Goal: Task Accomplishment & Management: Use online tool/utility

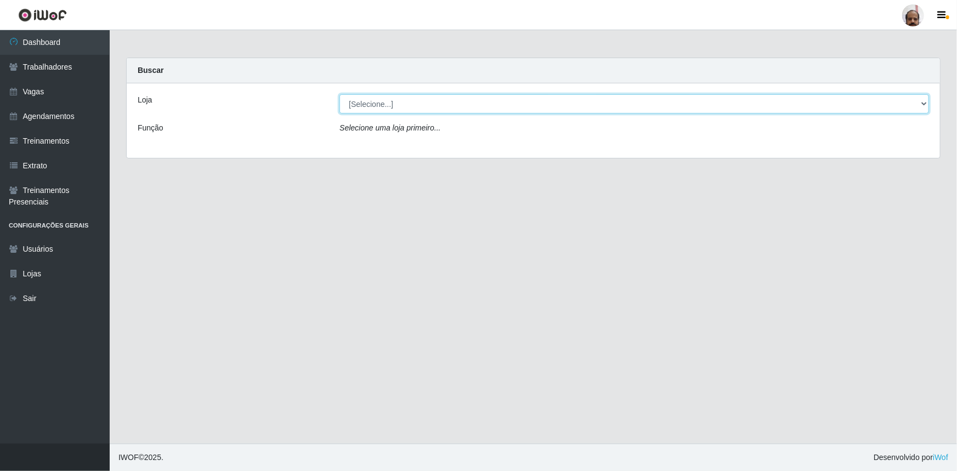
click at [923, 104] on select "[Selecione...] Mar Vermelho - Loja 05" at bounding box center [635, 103] width 590 height 19
select select "252"
click at [340, 94] on select "[Selecione...] Mar Vermelho - Loja 05" at bounding box center [635, 103] width 590 height 19
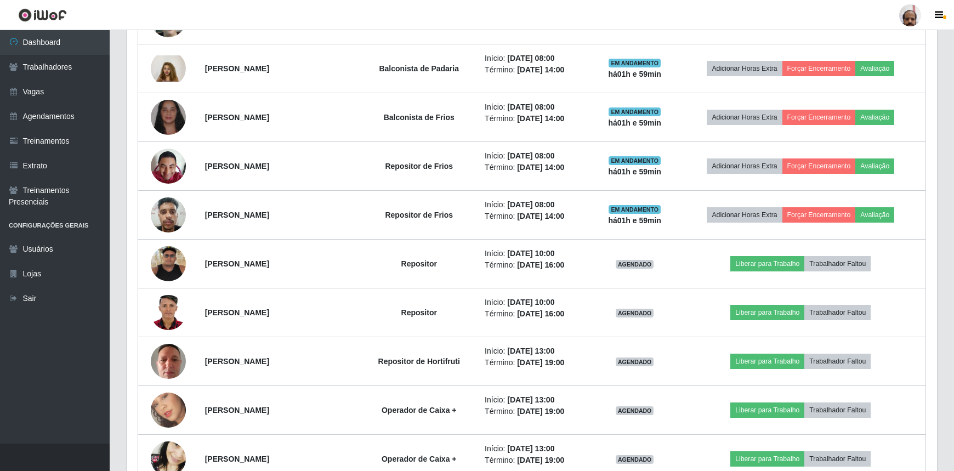
scroll to position [748, 0]
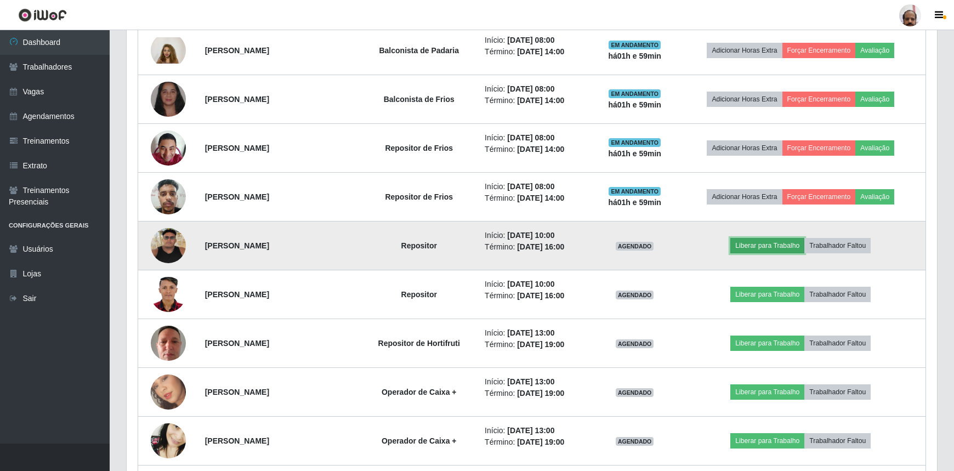
click at [762, 246] on button "Liberar para Trabalho" at bounding box center [768, 245] width 74 height 15
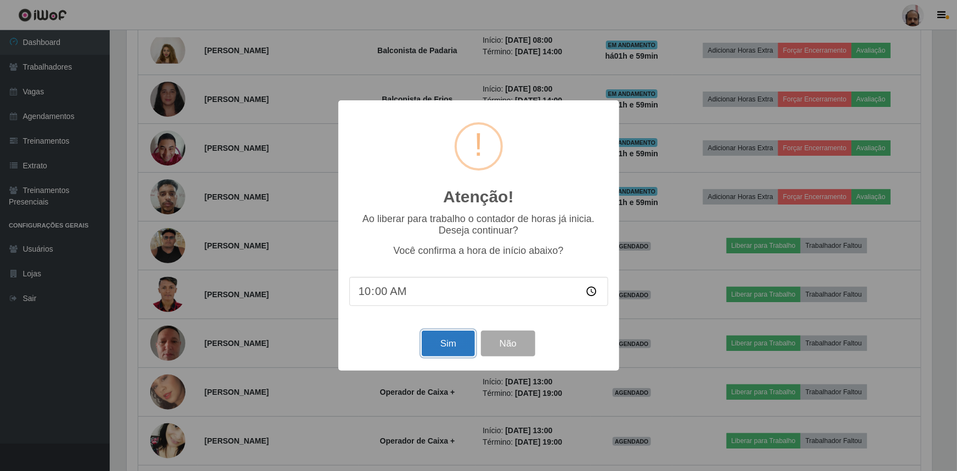
click at [451, 338] on button "Sim" at bounding box center [448, 344] width 53 height 26
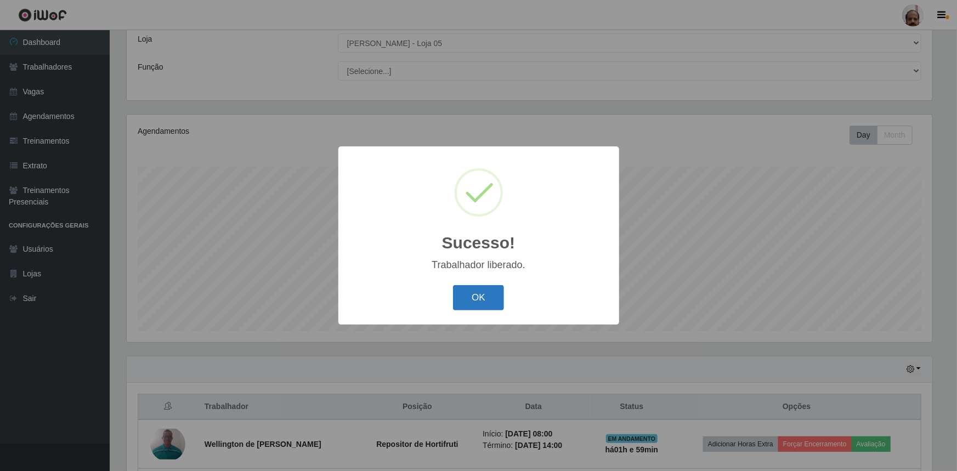
click at [471, 302] on button "OK" at bounding box center [478, 298] width 51 height 26
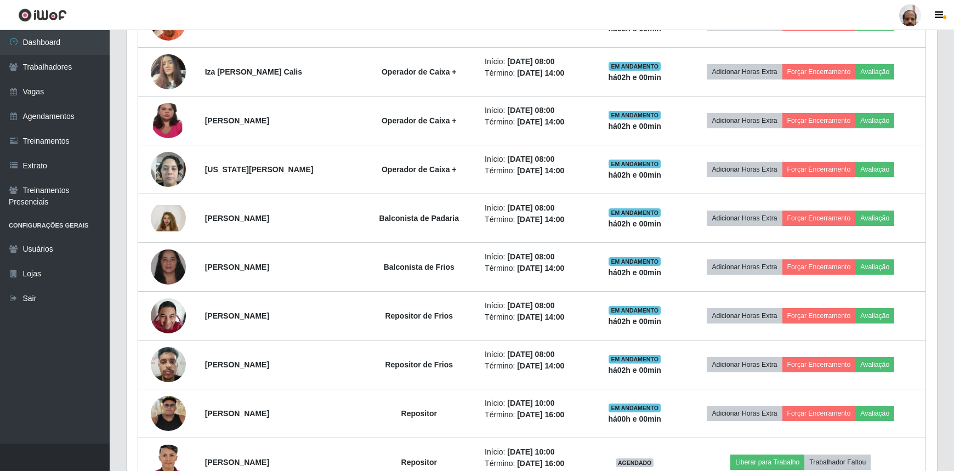
scroll to position [659, 0]
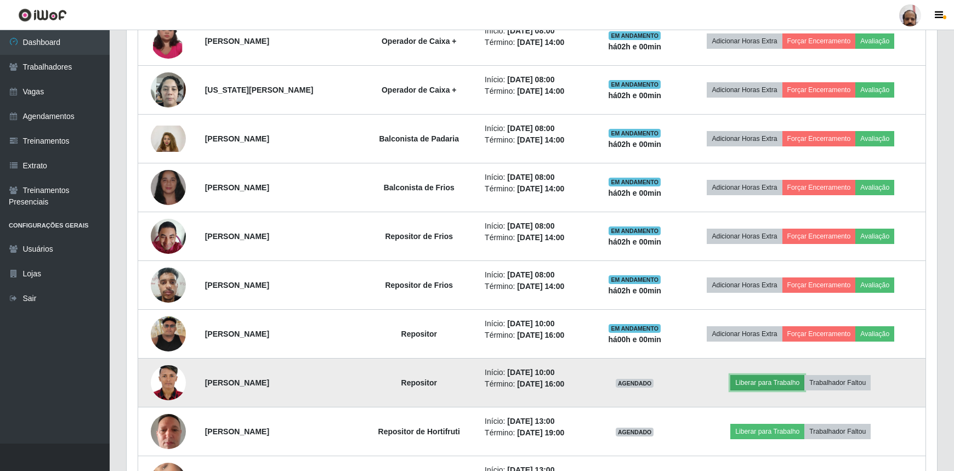
click at [752, 381] on button "Liberar para Trabalho" at bounding box center [768, 382] width 74 height 15
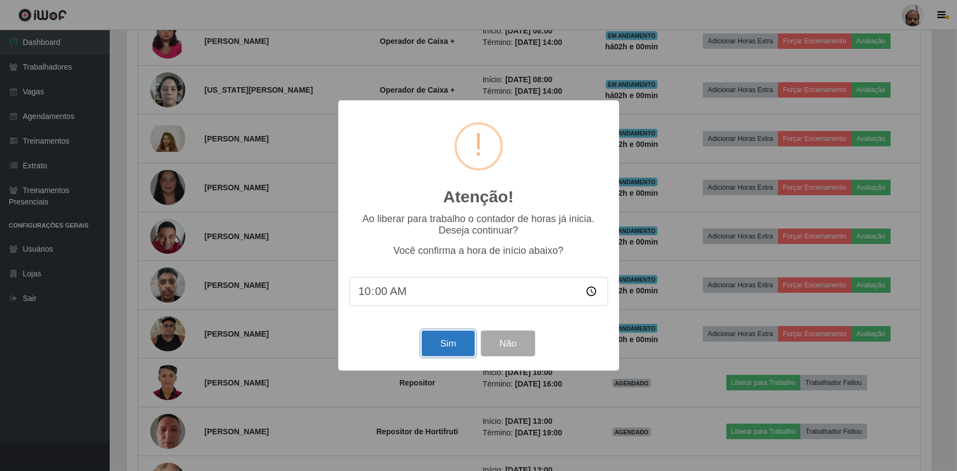
click at [456, 347] on button "Sim" at bounding box center [448, 344] width 53 height 26
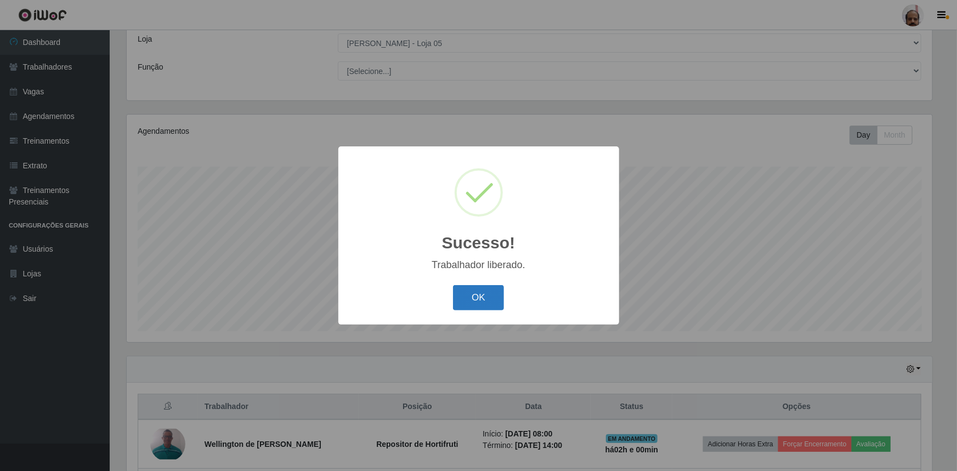
click at [477, 307] on button "OK" at bounding box center [478, 298] width 51 height 26
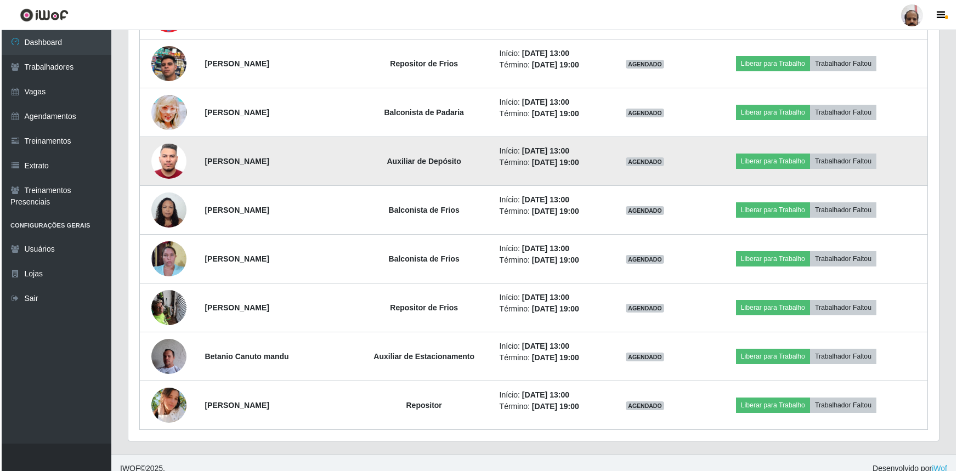
scroll to position [1621, 0]
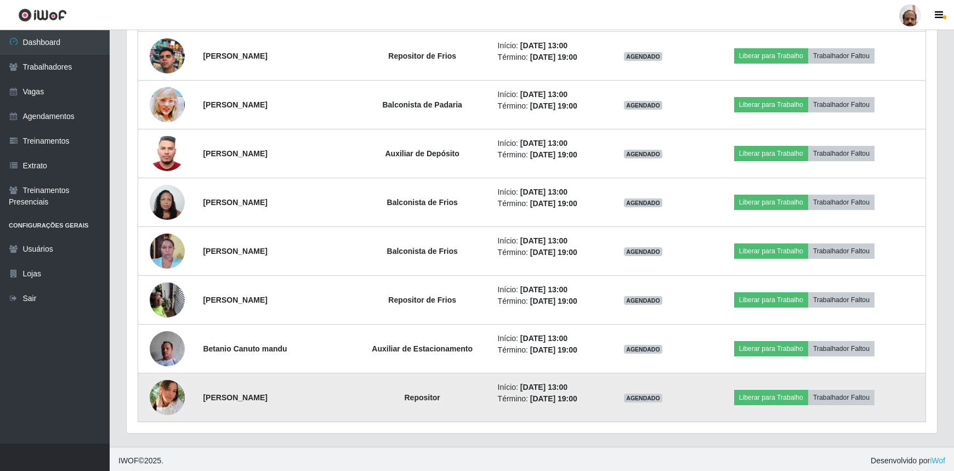
click at [165, 397] on img at bounding box center [167, 397] width 35 height 35
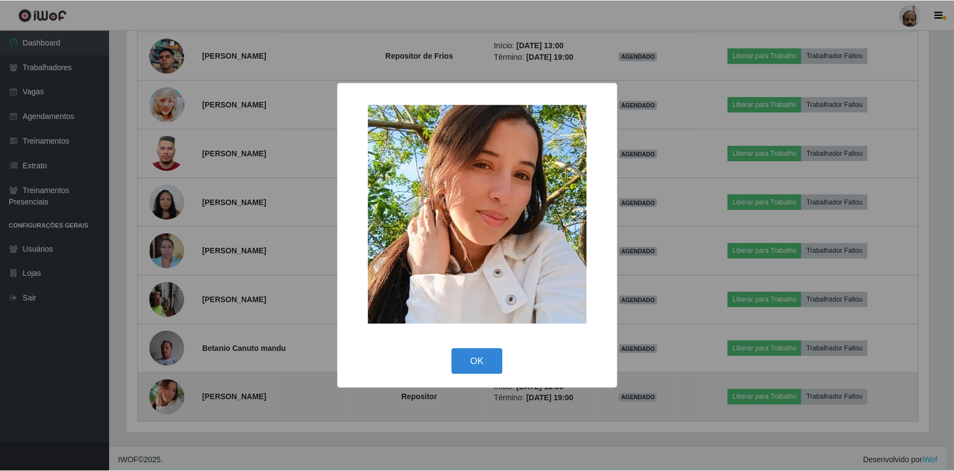
scroll to position [228, 806]
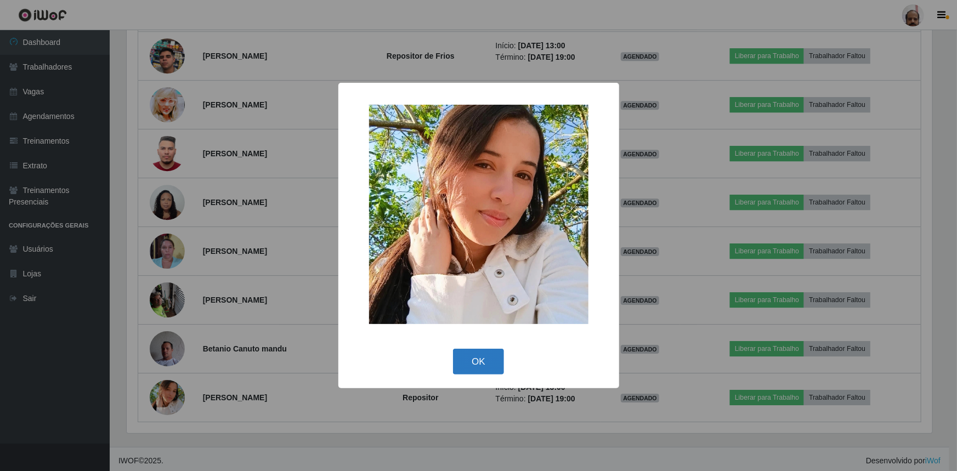
click at [466, 359] on button "OK" at bounding box center [478, 362] width 51 height 26
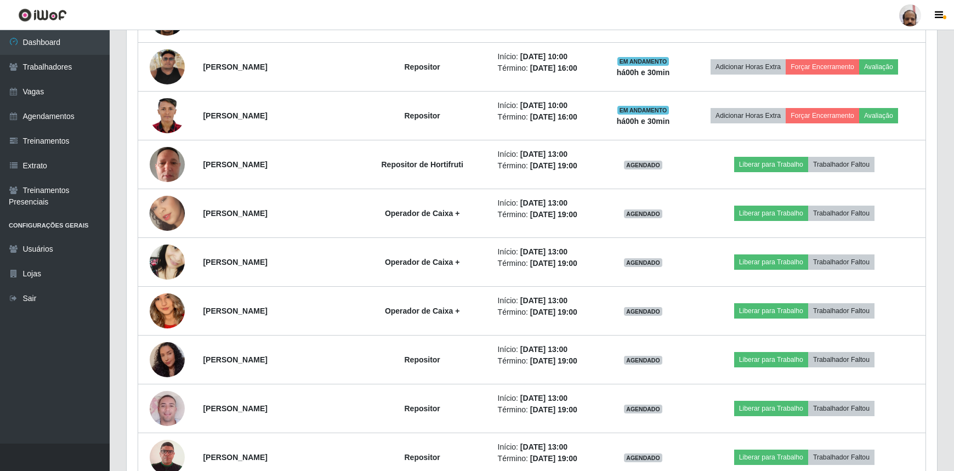
scroll to position [923, 0]
